Goal: Task Accomplishment & Management: Manage account settings

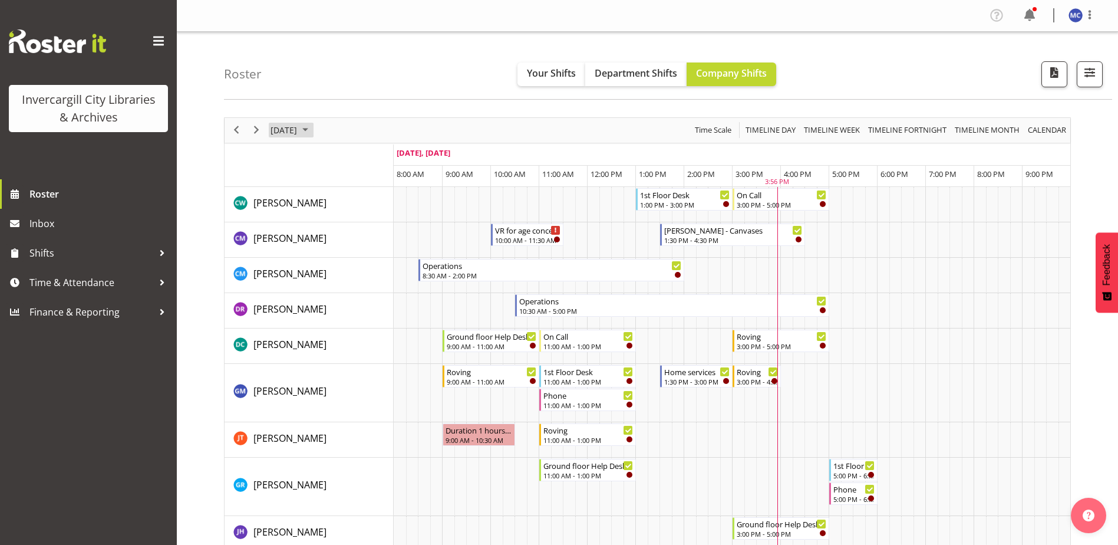
click at [312, 130] on span "September 2025" at bounding box center [305, 130] width 14 height 15
click at [319, 282] on span "30" at bounding box center [321, 281] width 18 height 18
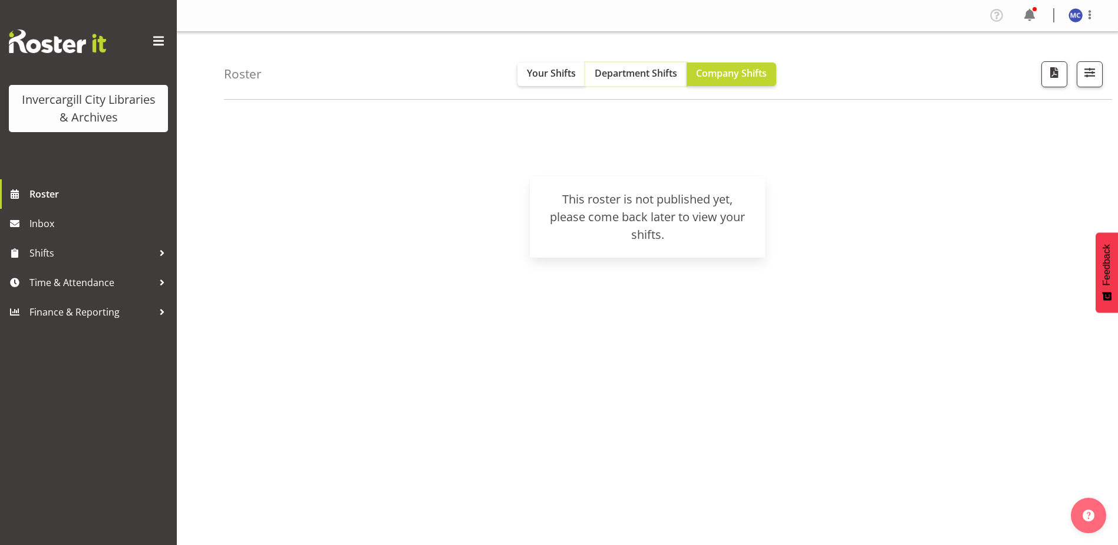
click at [654, 67] on button "Department Shifts" at bounding box center [635, 74] width 101 height 24
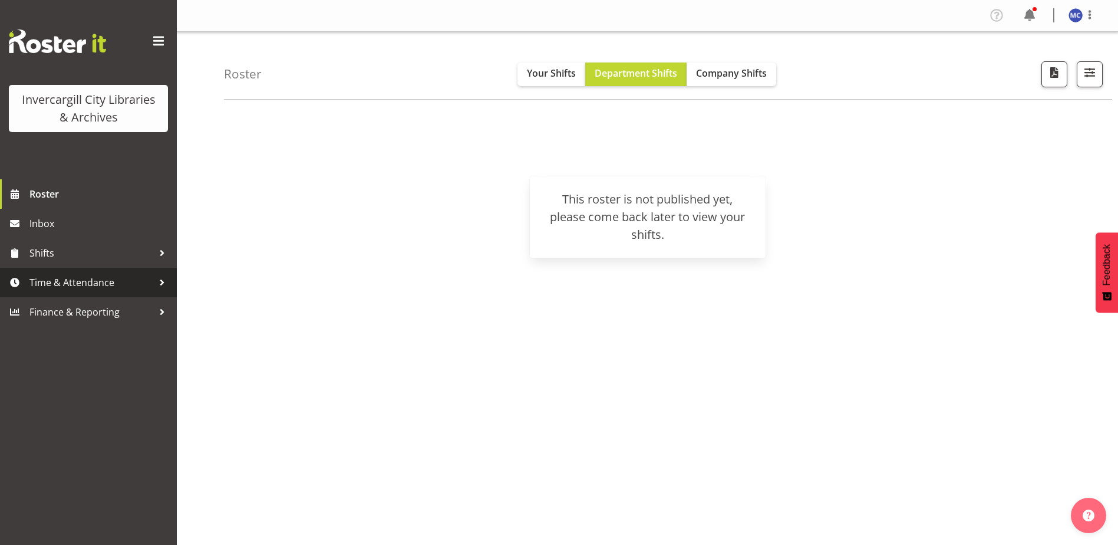
click at [128, 281] on span "Time & Attendance" at bounding box center [91, 282] width 124 height 18
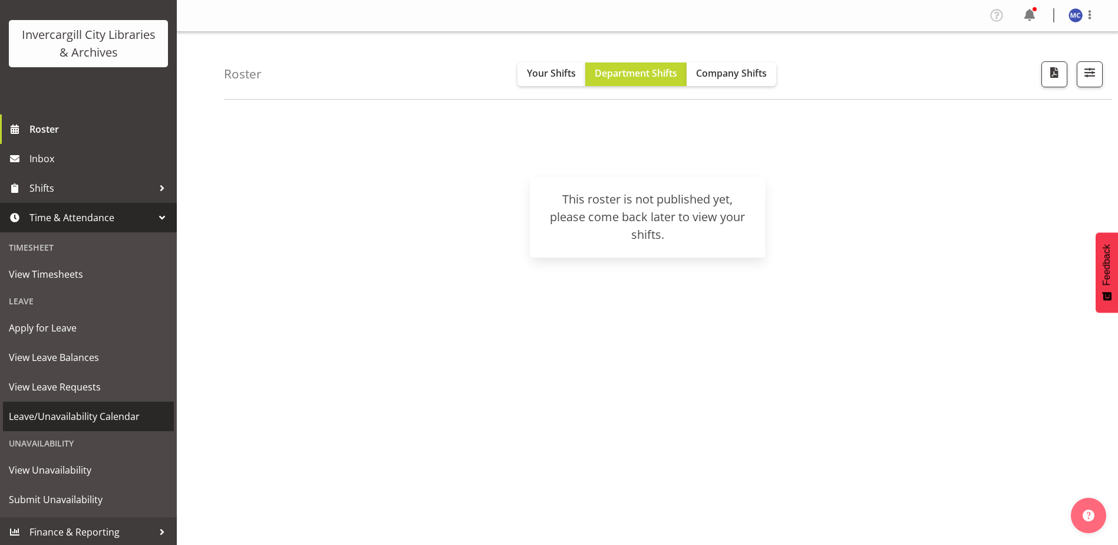
scroll to position [67, 0]
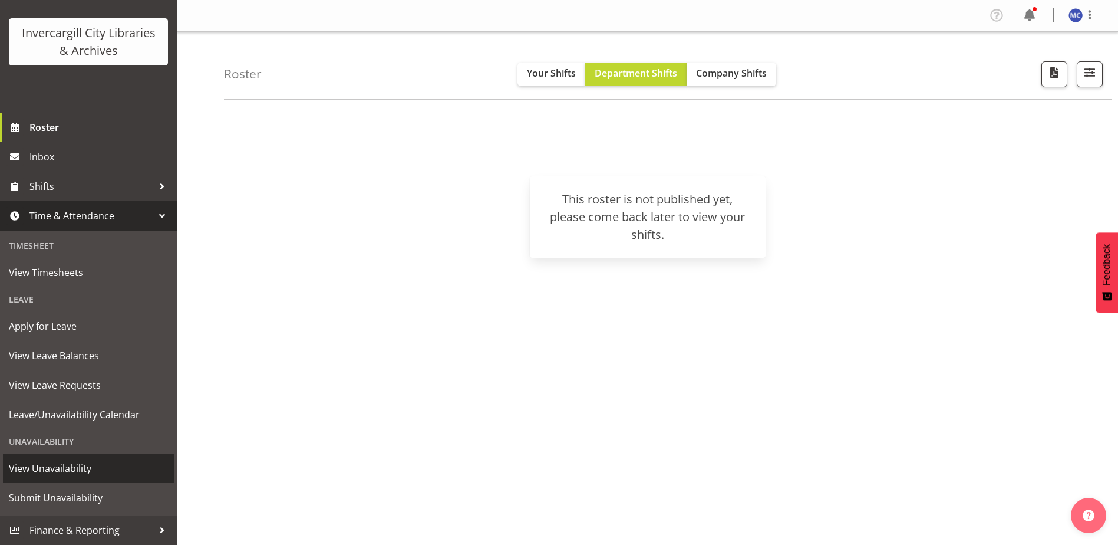
click at [92, 475] on span "View Unavailability" at bounding box center [88, 468] width 159 height 18
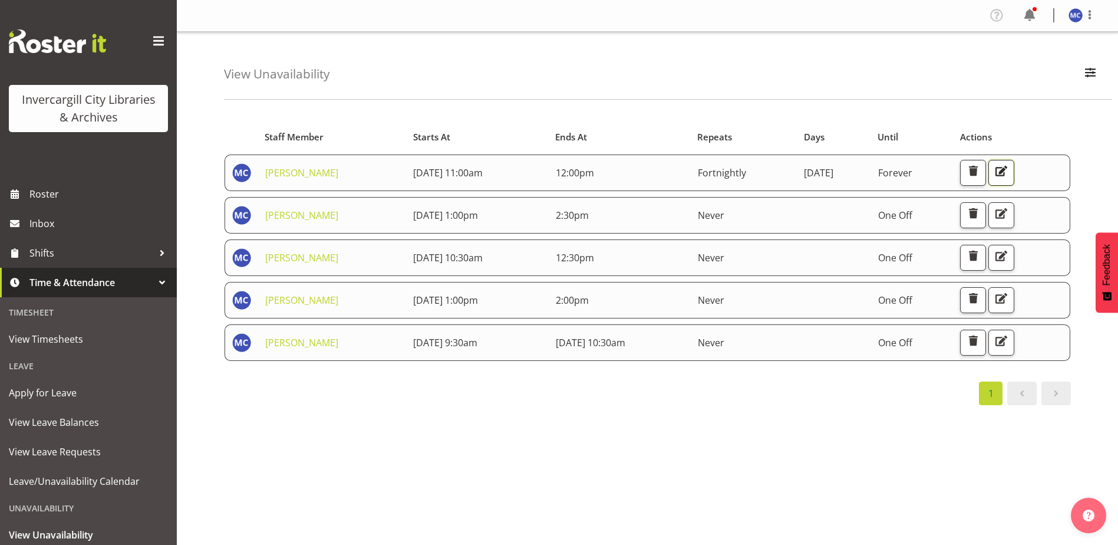
click at [1009, 173] on span "button" at bounding box center [1001, 170] width 15 height 15
click at [1009, 219] on span "button" at bounding box center [1001, 213] width 15 height 15
click at [1009, 259] on span "button" at bounding box center [1001, 255] width 15 height 15
click at [45, 197] on span "Roster" at bounding box center [99, 194] width 141 height 18
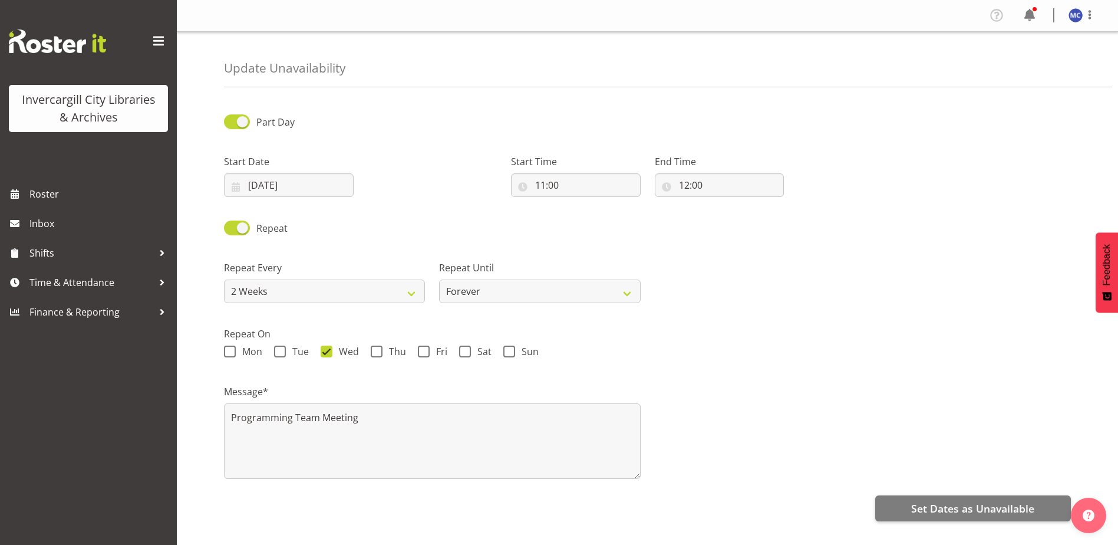
select select "2weeks"
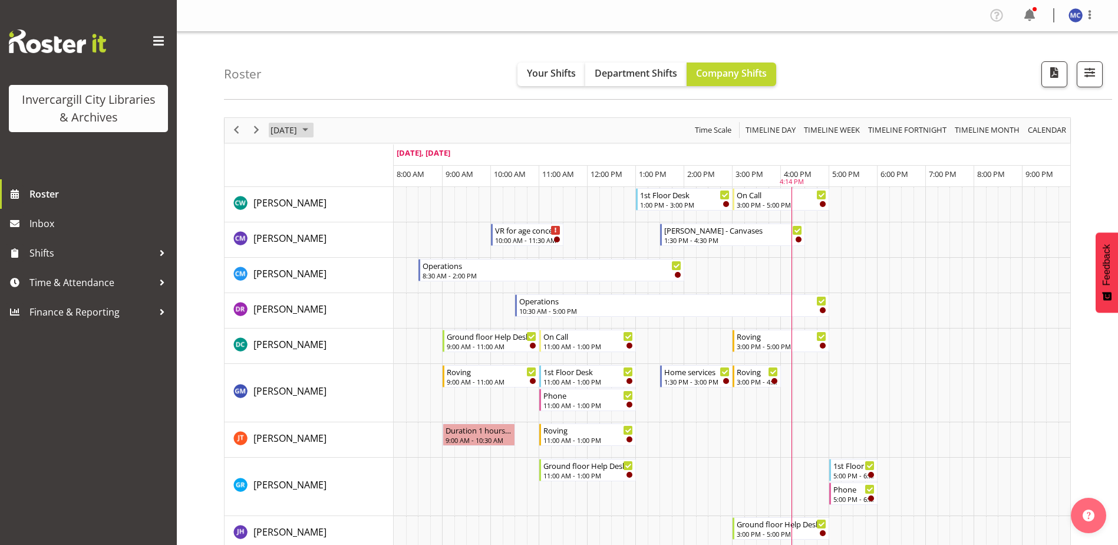
click at [312, 131] on span "September 2025" at bounding box center [305, 130] width 14 height 15
click at [321, 276] on span "30" at bounding box center [321, 281] width 18 height 18
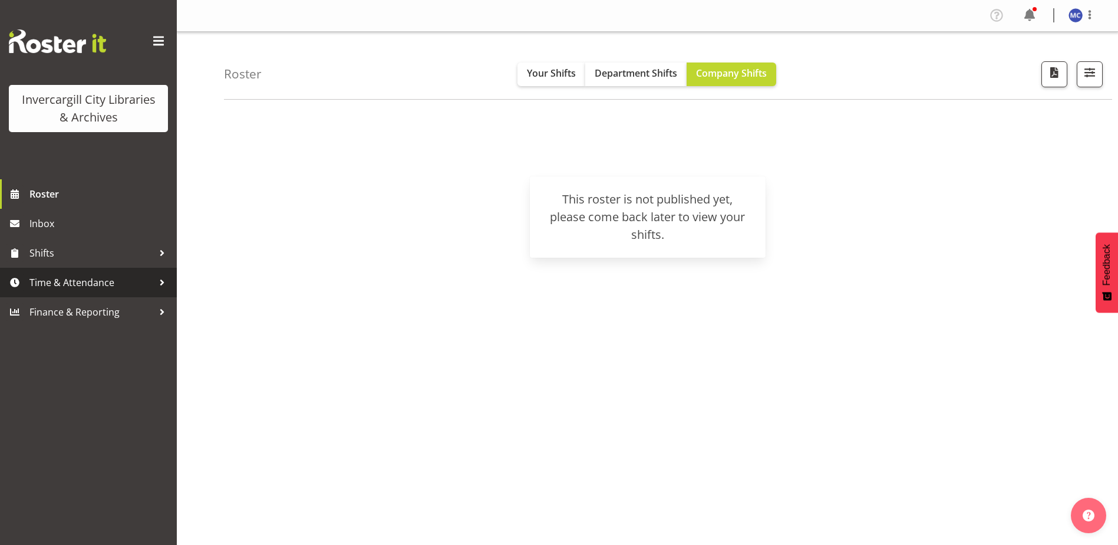
click at [65, 286] on span "Time & Attendance" at bounding box center [91, 282] width 124 height 18
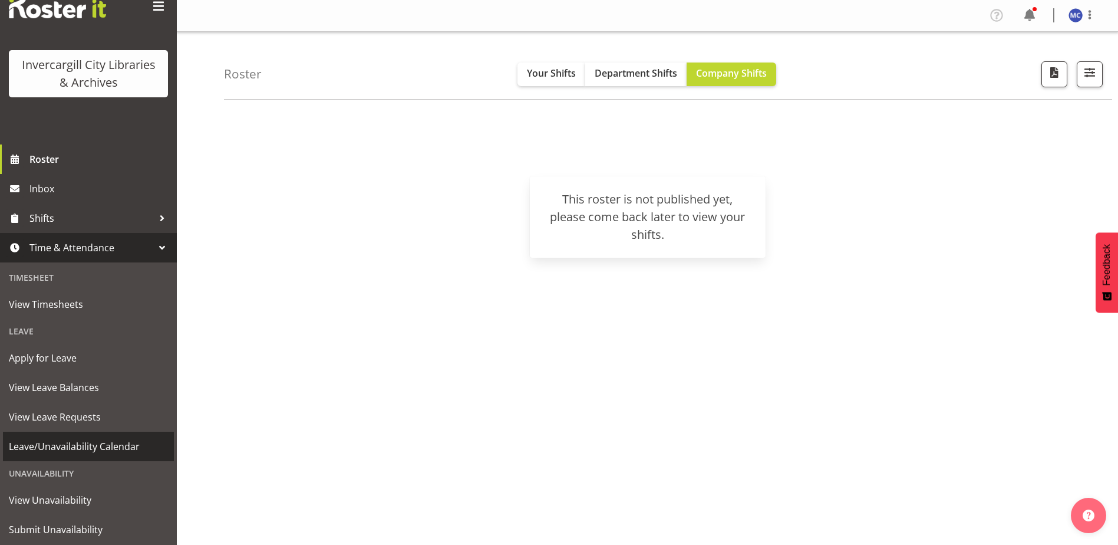
scroll to position [67, 0]
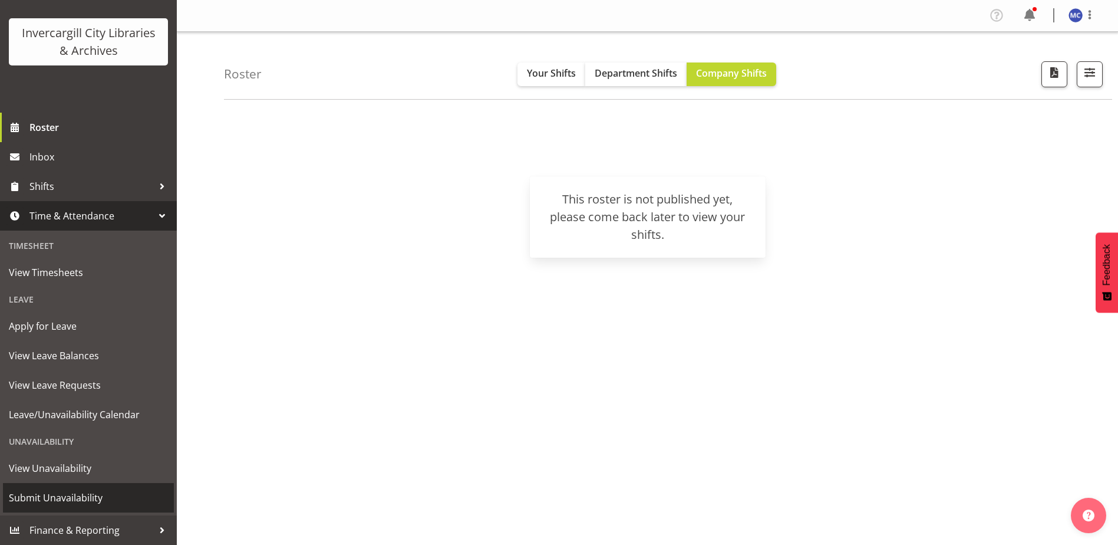
click at [64, 500] on span "Submit Unavailability" at bounding box center [88, 498] width 159 height 18
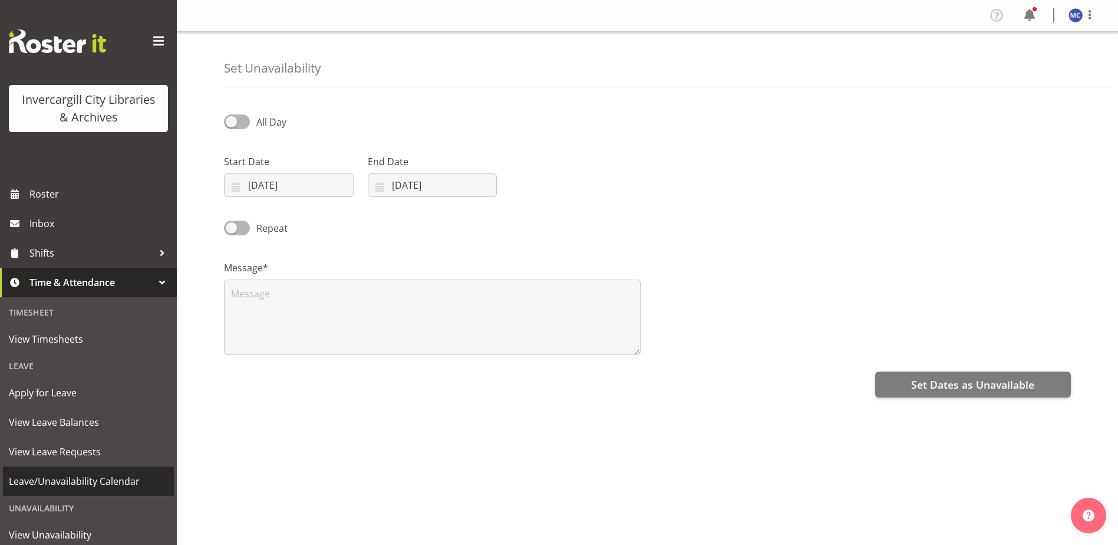
select select "8"
select select "2025"
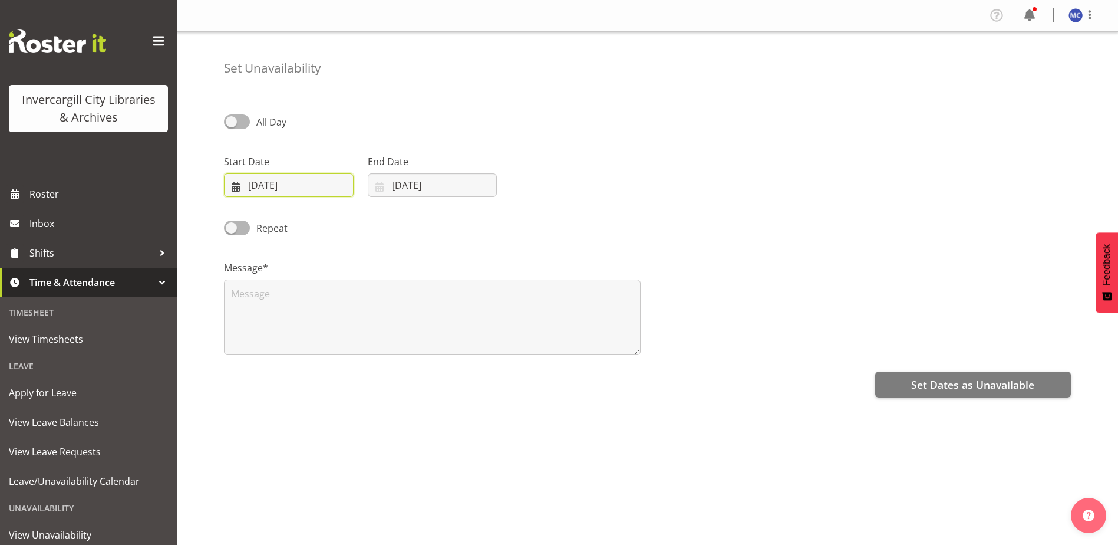
click at [273, 181] on input "[DATE]" at bounding box center [289, 185] width 130 height 24
click at [315, 222] on select "January February March April May June July August September October November De…" at bounding box center [297, 219] width 68 height 24
click at [263, 207] on select "January February March April May June July August September October November De…" at bounding box center [297, 219] width 68 height 24
drag, startPoint x: 289, startPoint y: 411, endPoint x: 299, endPoint y: 207, distance: 203.6
click at [288, 411] on div "All Day Start Date [DATE] January February March April May June July August Sep…" at bounding box center [671, 332] width 894 height 472
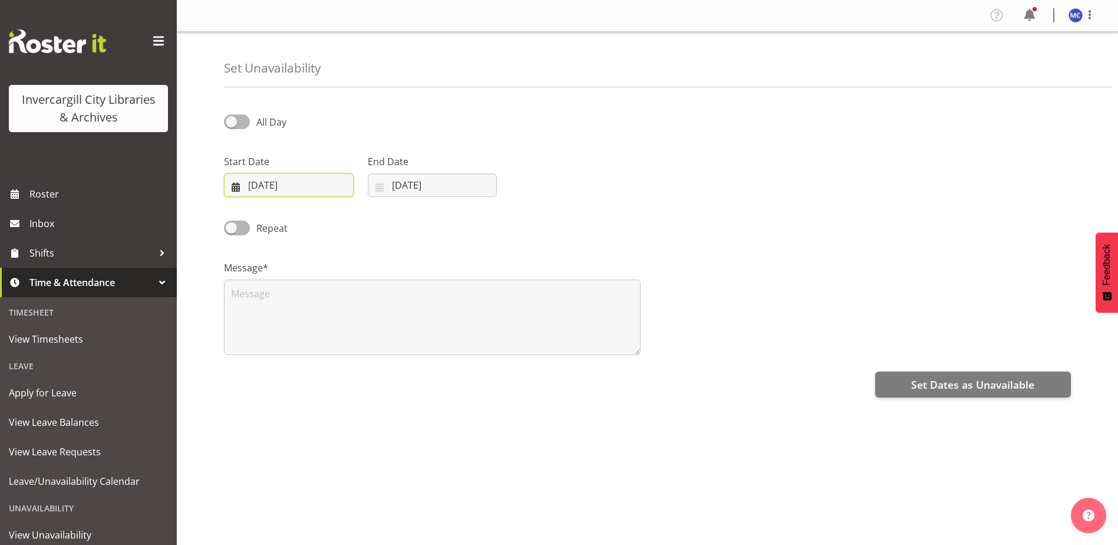
click at [292, 184] on input "[DATE]" at bounding box center [289, 185] width 130 height 24
click at [309, 221] on select "January February March April May June July August September October November De…" at bounding box center [297, 219] width 68 height 24
select select "8"
click at [263, 207] on select "January February March April May June July August September October November De…" at bounding box center [297, 219] width 68 height 24
click at [299, 377] on link "30" at bounding box center [294, 369] width 24 height 22
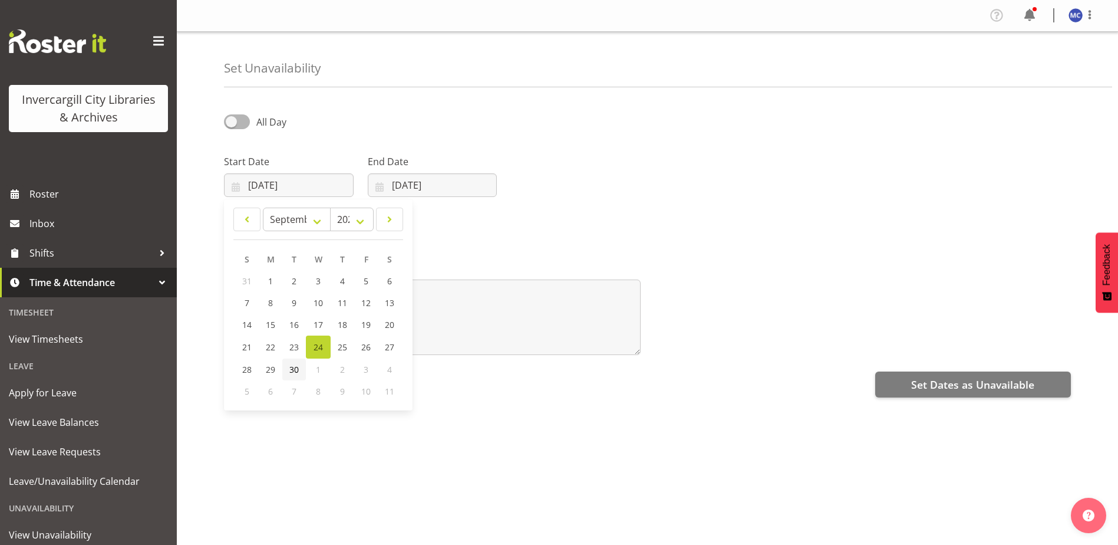
type input "[DATE]"
click at [259, 124] on span "All Day" at bounding box center [271, 122] width 30 height 13
click at [232, 124] on input "All Day" at bounding box center [228, 122] width 8 height 8
checkbox input "true"
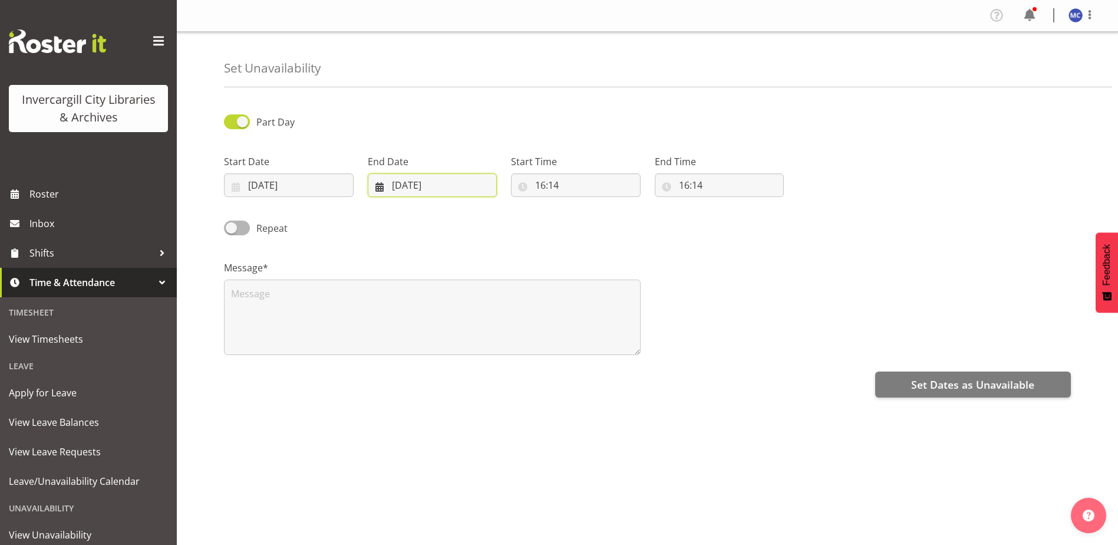
click at [401, 186] on input "[DATE]" at bounding box center [433, 185] width 130 height 24
click at [438, 374] on span "30" at bounding box center [437, 369] width 9 height 11
type input "[DATE]"
click at [543, 186] on input "16:14" at bounding box center [576, 185] width 130 height 24
click at [586, 210] on select "00 01 02 03 04 05 06 07 08 09 10 11 12 13 14 15 16 17 18 19 20 21 22 23" at bounding box center [591, 216] width 27 height 24
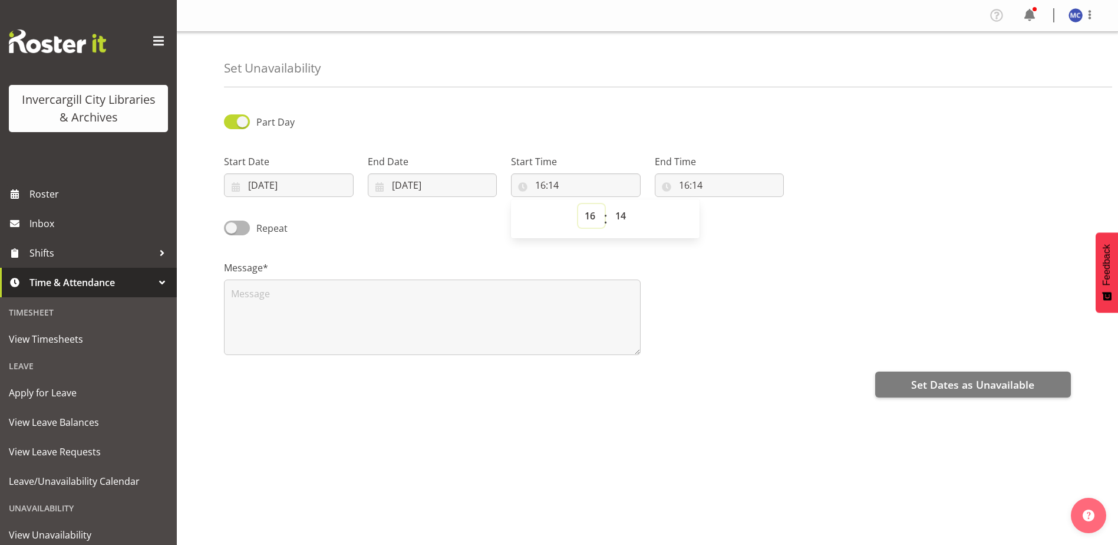
select select "15"
click at [578, 204] on select "00 01 02 03 04 05 06 07 08 09 10 11 12 13 14 15 16 17 18 19 20 21 22 23" at bounding box center [591, 216] width 27 height 24
type input "15:14"
click at [620, 216] on select "00 01 02 03 04 05 06 07 08 09 10 11 12 13 14 15 16 17 18 19 20 21 22 23 24 25 2…" at bounding box center [622, 216] width 27 height 24
select select "0"
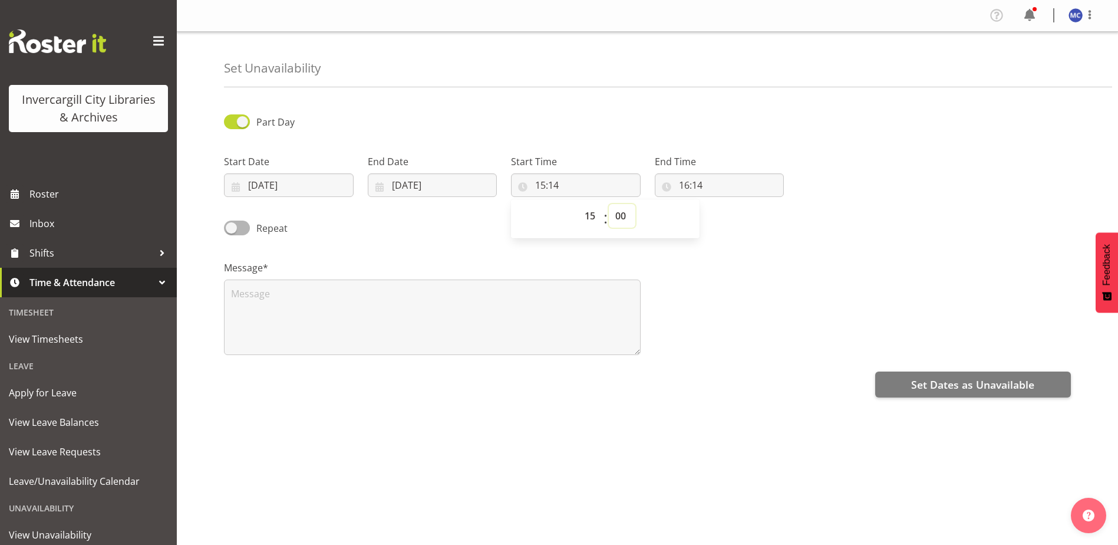
click at [609, 204] on select "00 01 02 03 04 05 06 07 08 09 10 11 12 13 14 15 16 17 18 19 20 21 22 23 24 25 2…" at bounding box center [622, 216] width 27 height 24
type input "15:00"
click at [695, 184] on input "16:14" at bounding box center [720, 185] width 130 height 24
click at [766, 216] on select "00 01 02 03 04 05 06 07 08 09 10 11 12 13 14 15 16 17 18 19 20 21 22 23 24 25 2…" at bounding box center [766, 216] width 27 height 24
select select "0"
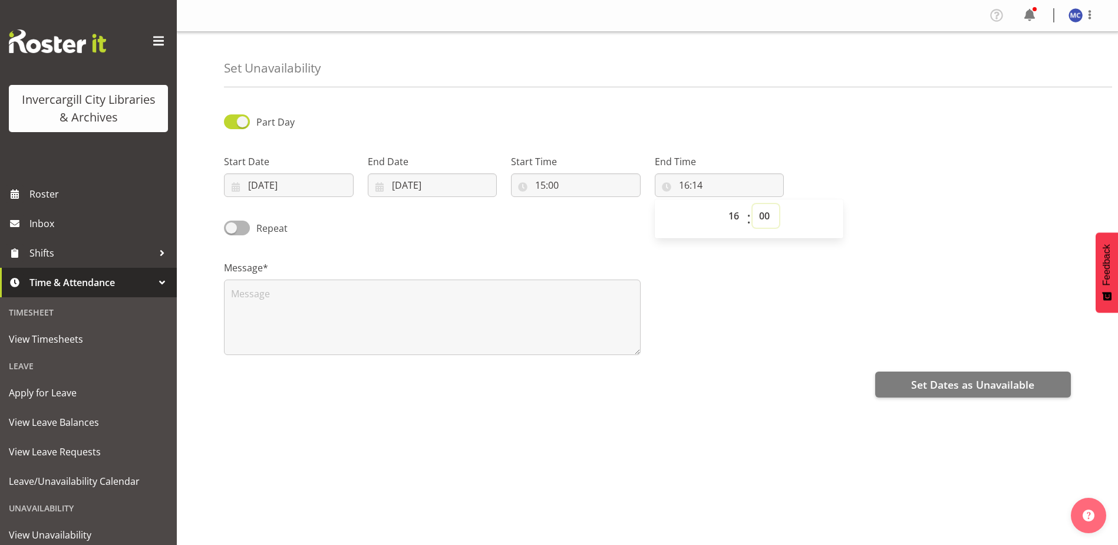
click at [753, 204] on select "00 01 02 03 04 05 06 07 08 09 10 11 12 13 14 15 16 17 18 19 20 21 22 23 24 25 2…" at bounding box center [766, 216] width 27 height 24
type input "16:00"
click at [358, 317] on textarea at bounding box center [432, 316] width 417 height 75
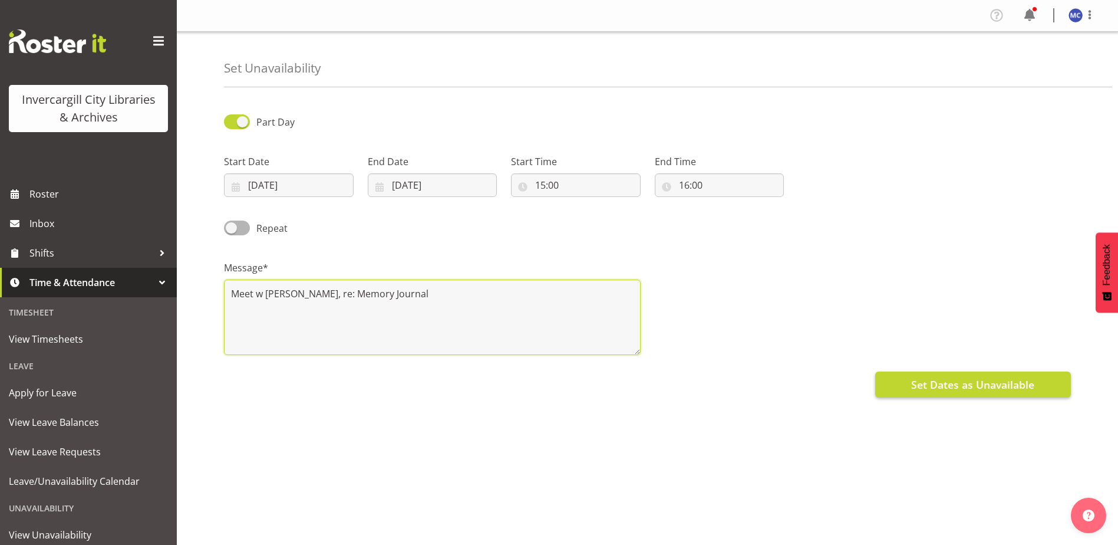
type textarea "Meet w [PERSON_NAME], re: Memory Journal"
click at [996, 380] on span "Set Dates as Unavailable" at bounding box center [972, 384] width 123 height 15
